Goal: Information Seeking & Learning: Learn about a topic

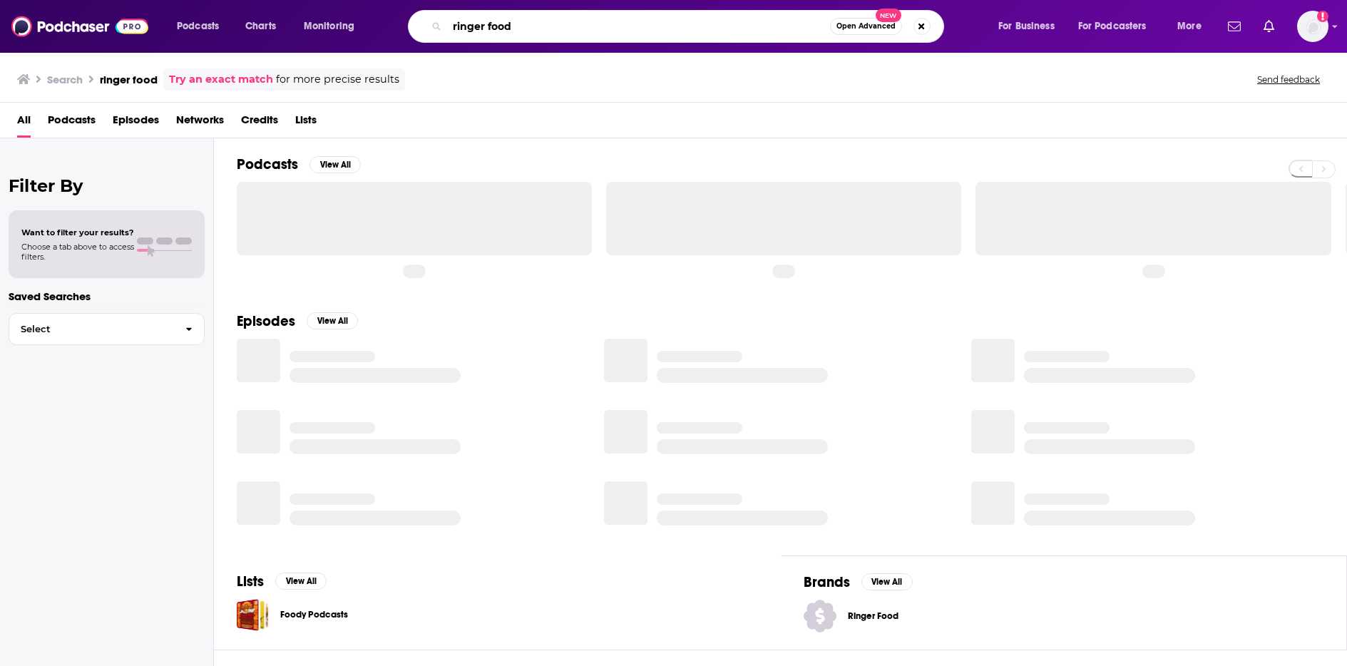
click at [540, 31] on input "ringer food" at bounding box center [638, 26] width 383 height 23
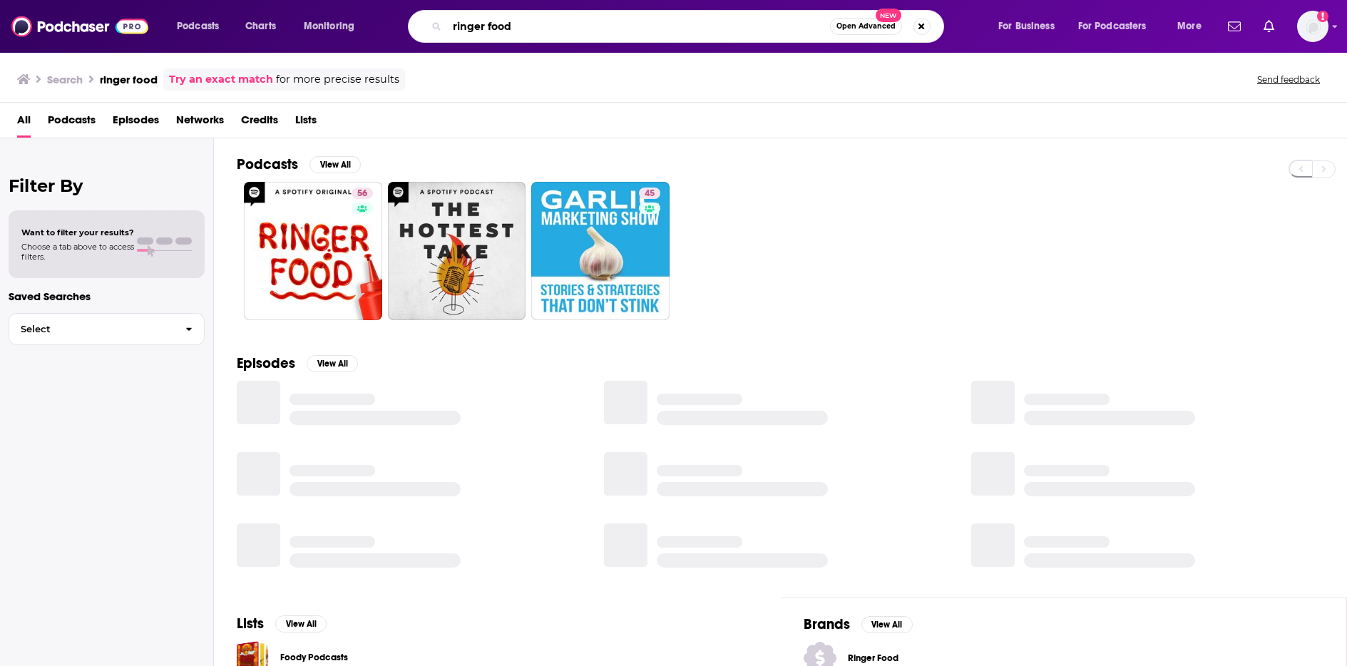
click at [540, 31] on input "ringer food" at bounding box center [638, 26] width 383 height 23
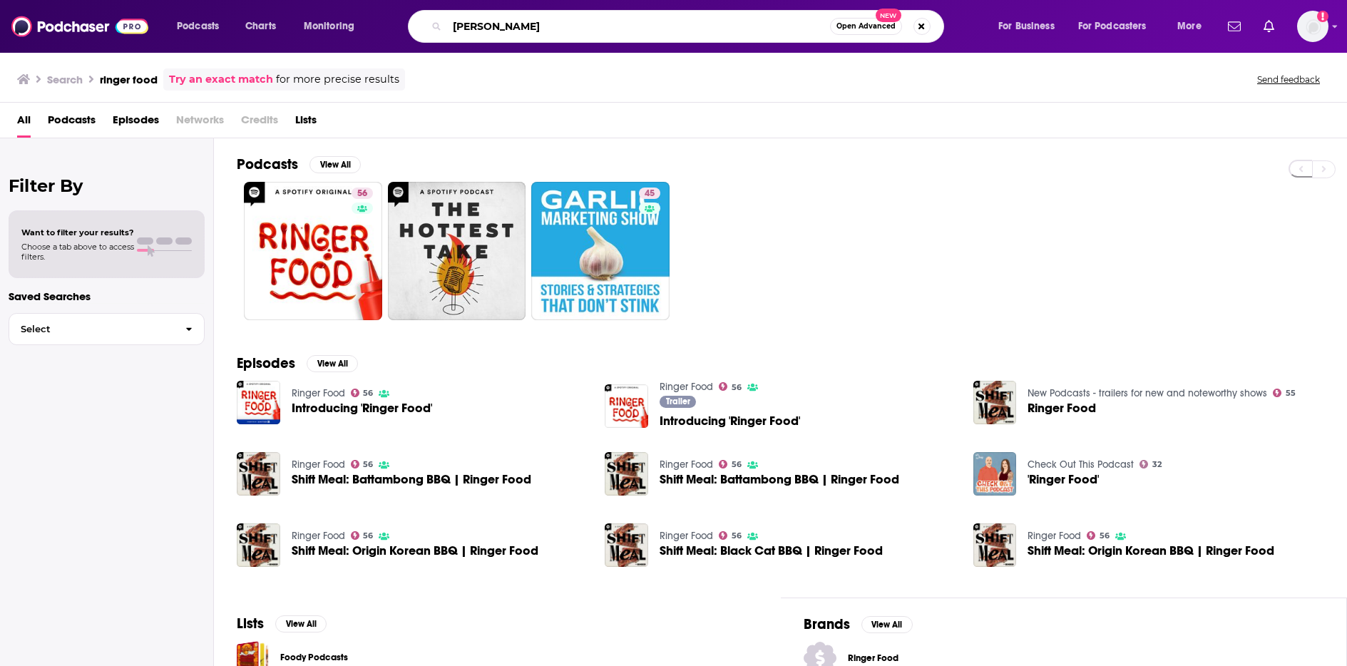
type input "[PERSON_NAME]"
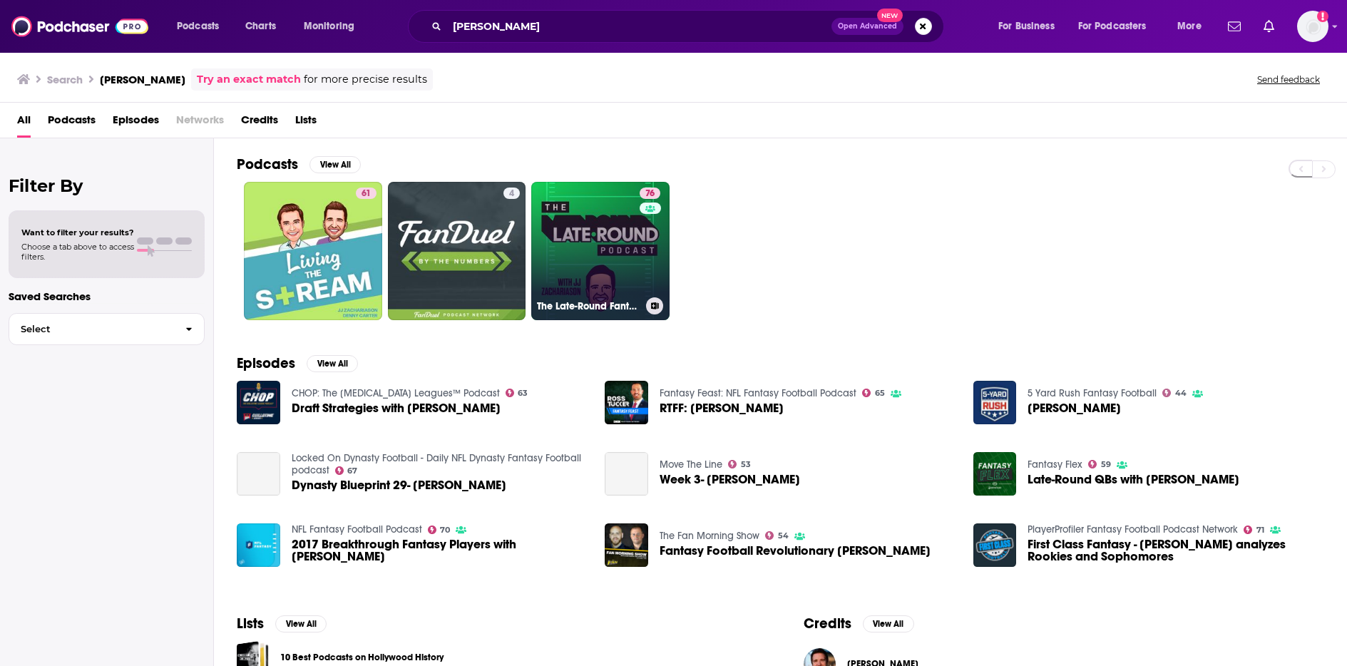
click at [621, 245] on link "76 The Late-Round Fantasy Football Podcast" at bounding box center [600, 251] width 138 height 138
